Goal: Navigation & Orientation: Understand site structure

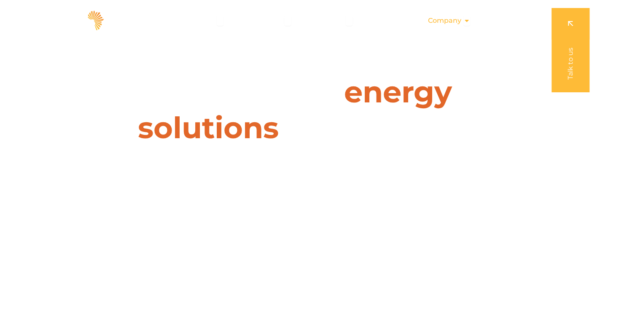
click at [466, 20] on icon "Menu" at bounding box center [466, 20] width 7 height 7
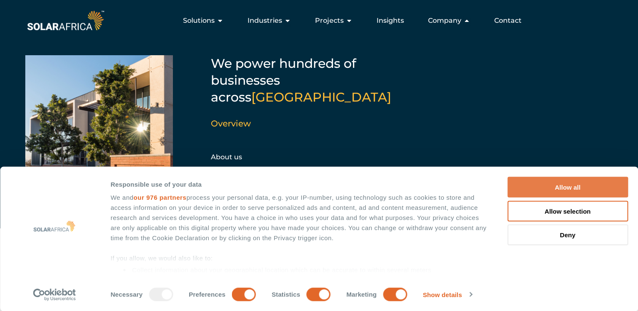
click at [542, 185] on button "Allow all" at bounding box center [567, 187] width 121 height 21
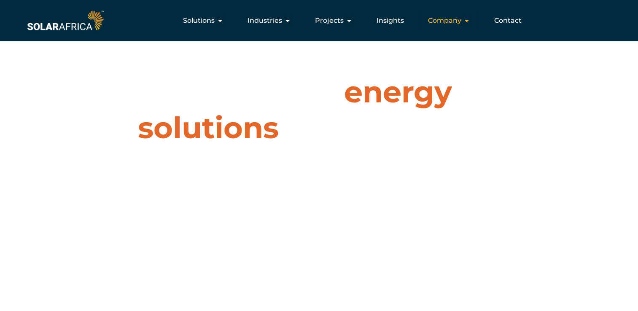
click at [455, 22] on span "Company" at bounding box center [444, 21] width 33 height 10
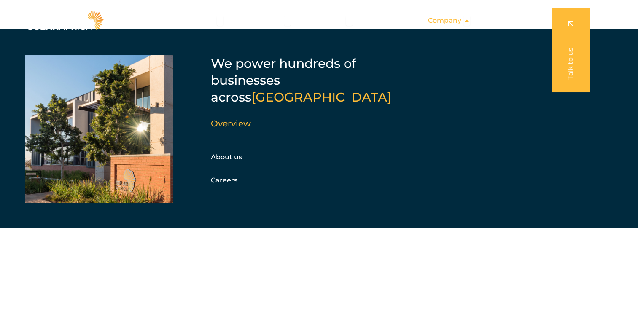
click at [455, 22] on span "Company" at bounding box center [444, 21] width 33 height 10
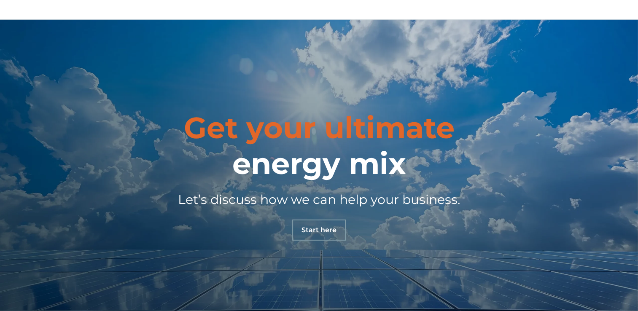
scroll to position [2621, 0]
click at [327, 182] on div "Let’s discuss how we can help your business." at bounding box center [319, 194] width 472 height 27
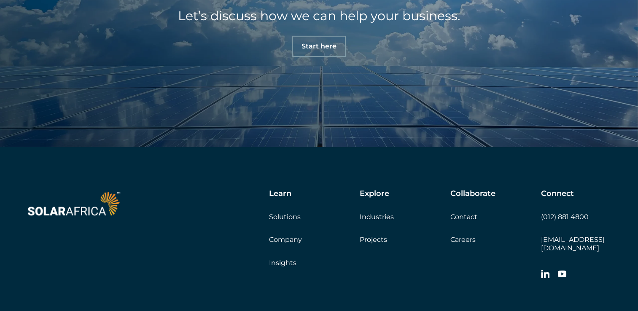
scroll to position [2807, 0]
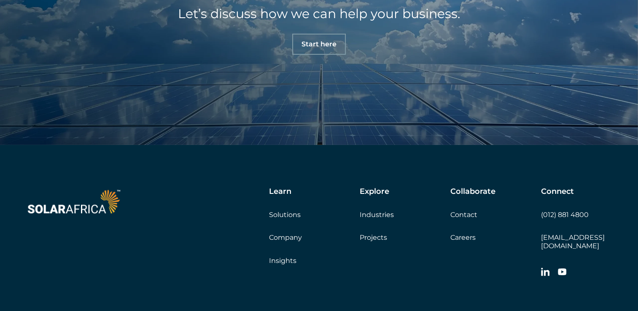
click at [288, 239] on link "Company" at bounding box center [285, 237] width 33 height 8
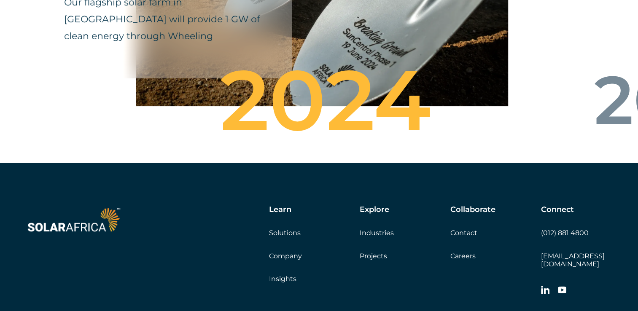
scroll to position [2947, 0]
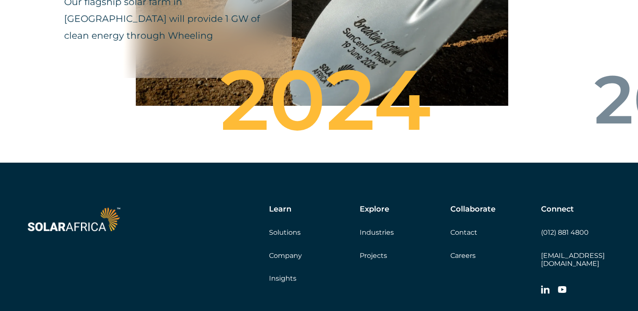
click at [286, 274] on link "Insights" at bounding box center [282, 278] width 27 height 8
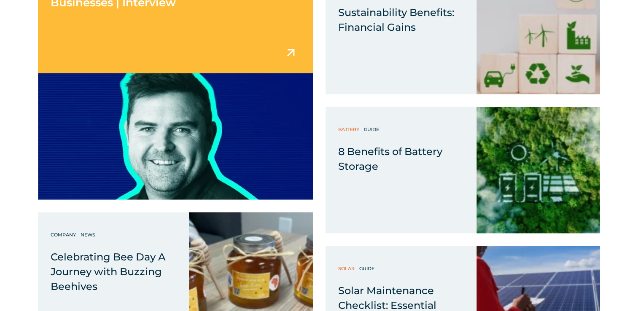
scroll to position [2428, 0]
